Goal: Task Accomplishment & Management: Manage account settings

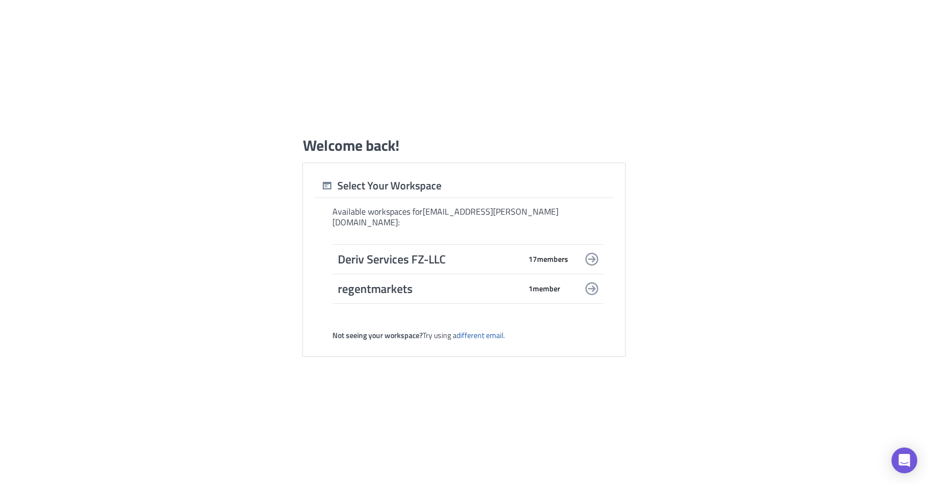
click at [465, 255] on span "Deriv Services FZ-LLC" at bounding box center [429, 259] width 183 height 15
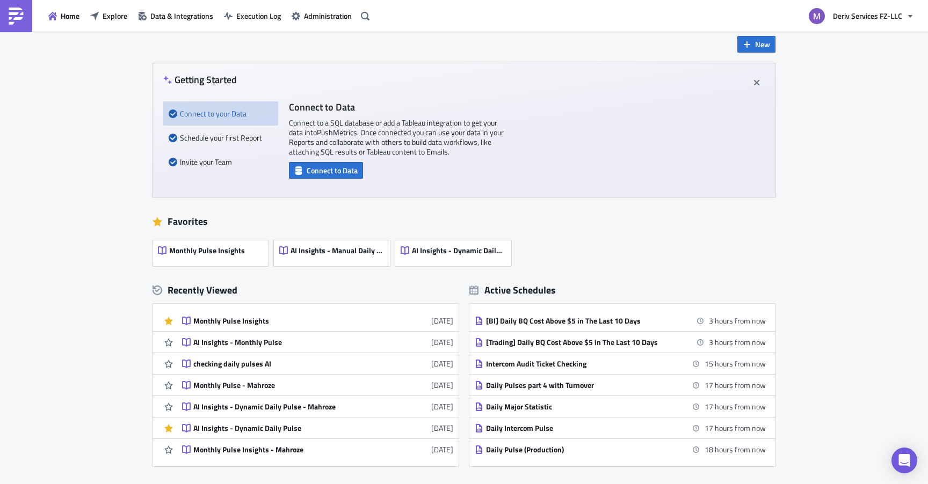
scroll to position [4, 0]
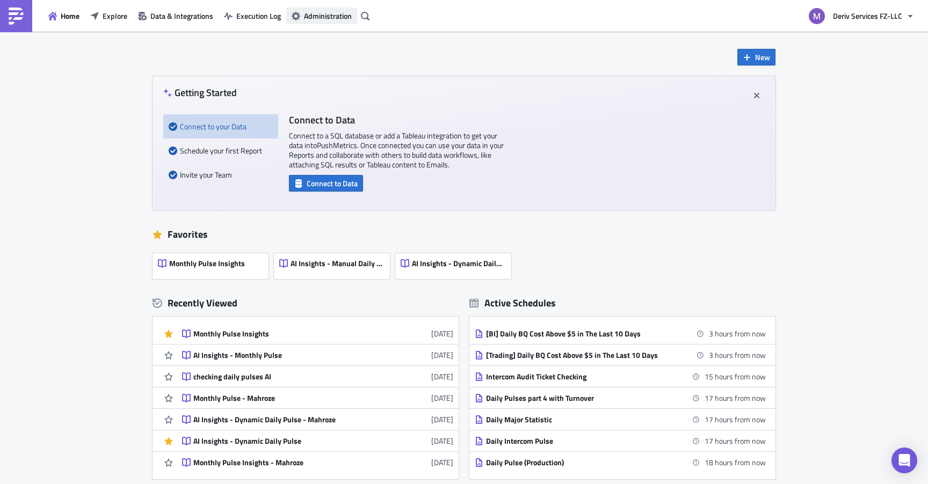
click at [328, 15] on span "Administration" at bounding box center [328, 15] width 48 height 11
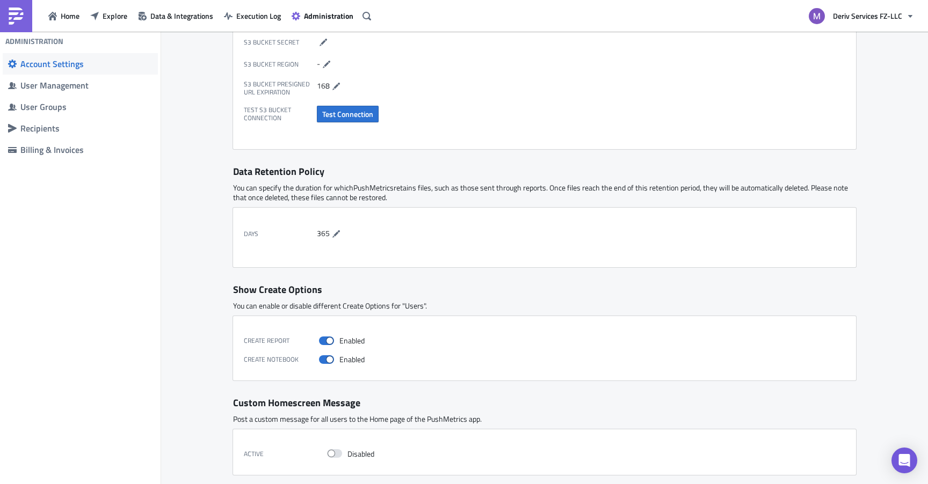
scroll to position [355, 0]
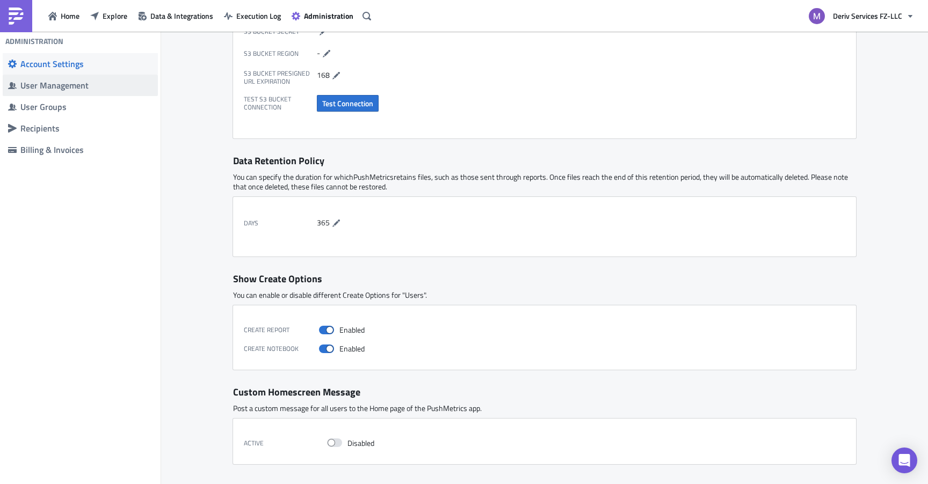
click at [109, 91] on span "User Management" at bounding box center [80, 85] width 155 height 21
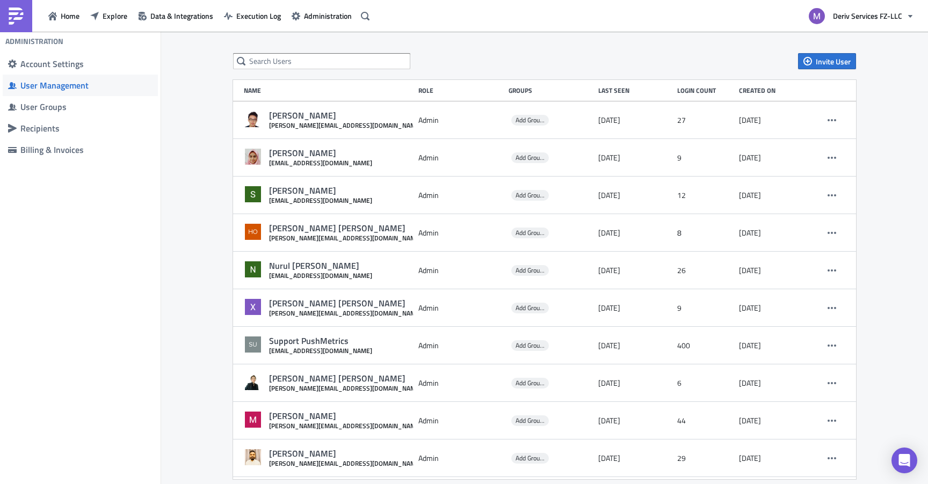
scroll to position [15, 0]
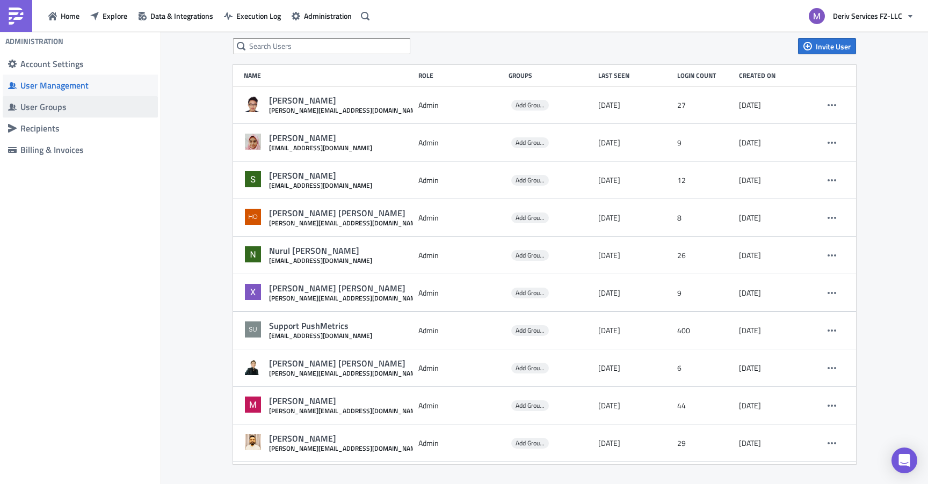
click at [112, 100] on span "User Groups" at bounding box center [80, 106] width 155 height 21
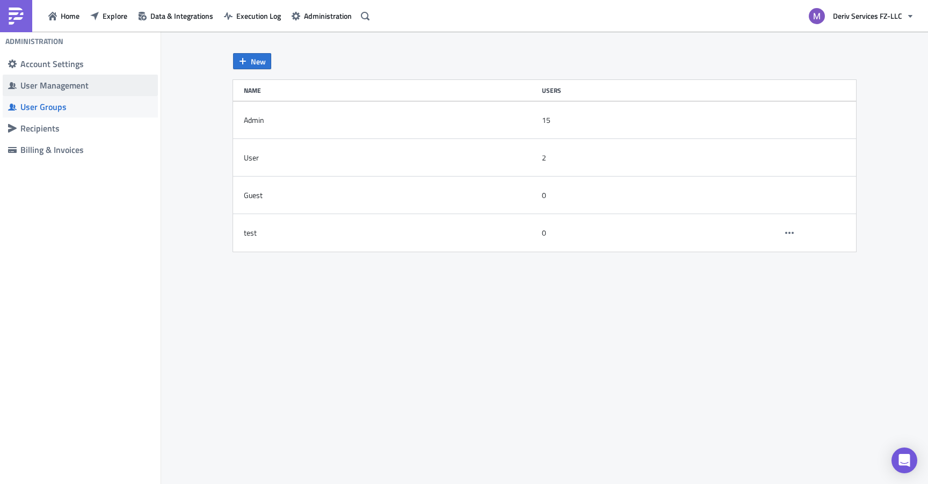
click at [111, 84] on div "User Management" at bounding box center [86, 85] width 132 height 11
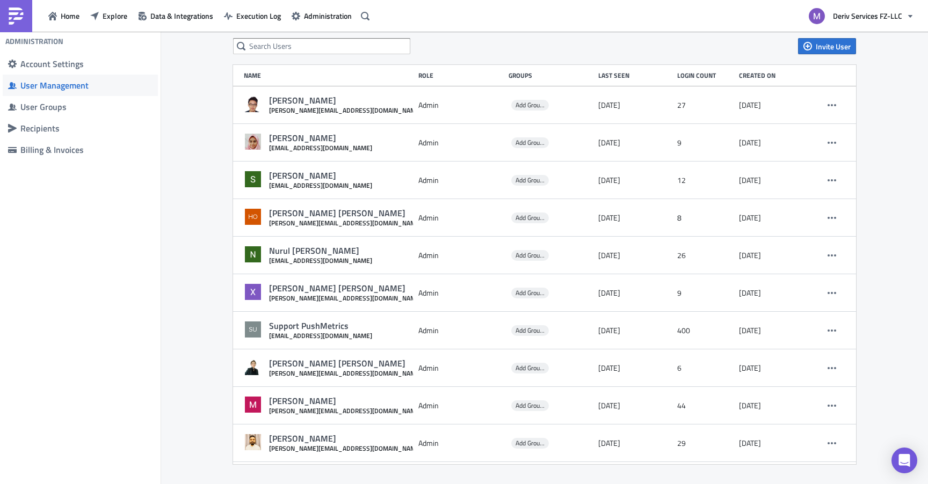
click at [886, 350] on div "Invite User Name Role Groups Last Seen Login Count Created on David Hoi david@r…" at bounding box center [544, 251] width 767 height 469
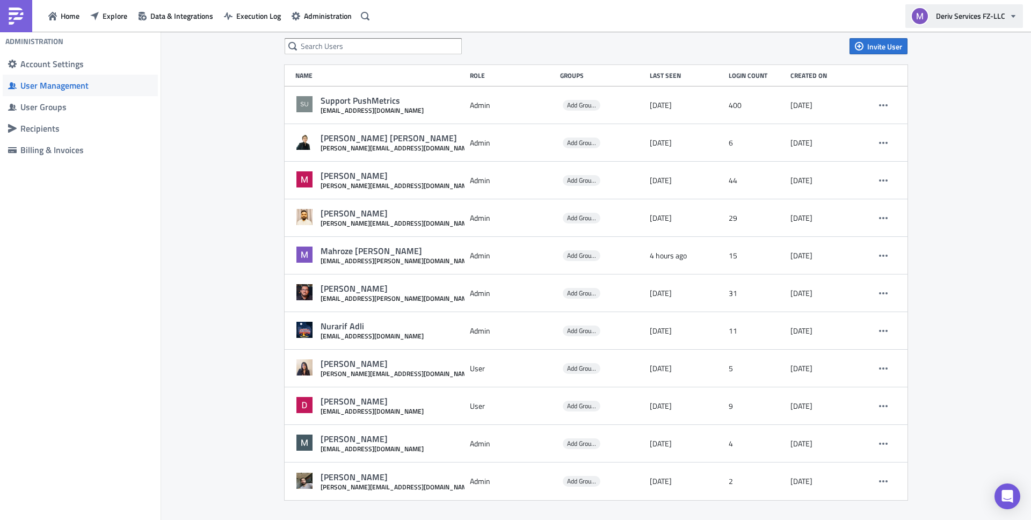
scroll to position [226, 0]
